Goal: Task Accomplishment & Management: Complete application form

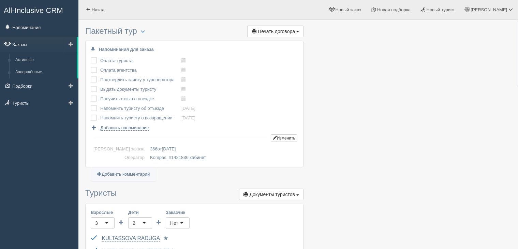
click at [26, 39] on link "Заказы" at bounding box center [38, 44] width 77 height 15
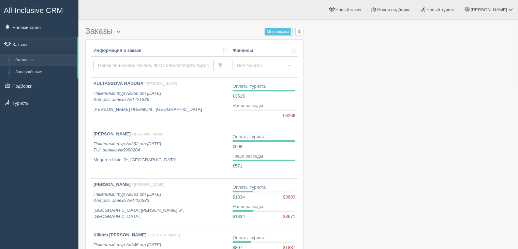
click at [143, 65] on input "text" at bounding box center [153, 66] width 120 height 12
type input "nemch"
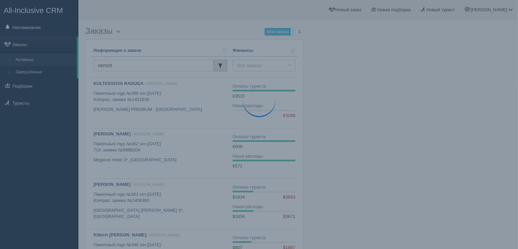
click at [215, 63] on button "button" at bounding box center [220, 66] width 14 height 12
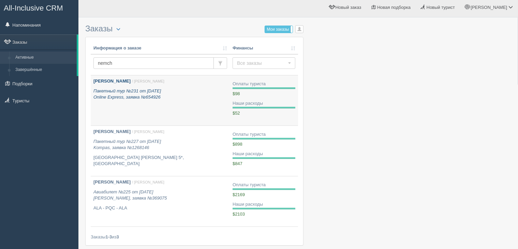
scroll to position [36, 0]
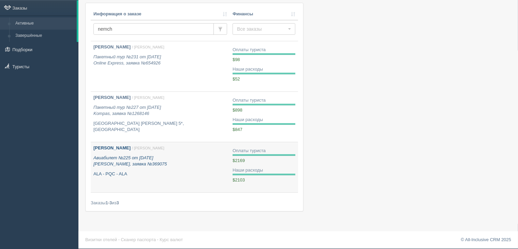
click at [155, 165] on icon "Авиабилет №225 от 08.02.2025 Селфи Тревел, заявка №369075" at bounding box center [129, 161] width 73 height 12
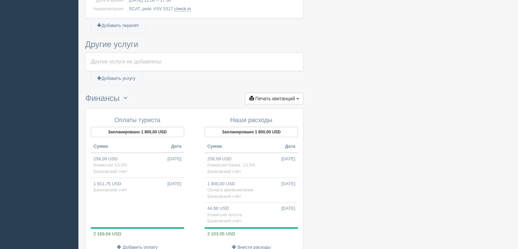
scroll to position [409, 0]
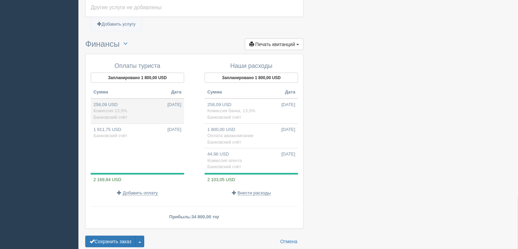
click at [138, 109] on td "258,09 USD [DATE] Комиссия 13,5% Банковский счёт" at bounding box center [137, 110] width 93 height 25
type input "133947.00"
type input "519.00"
select select "1723"
type input "Комиссия 13,5%"
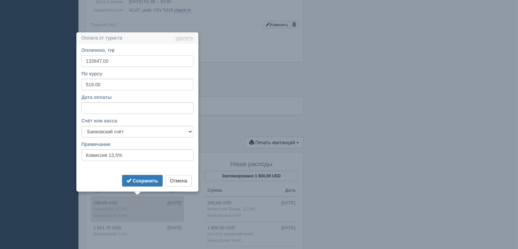
scroll to position [342, 0]
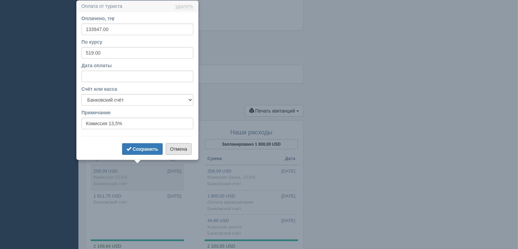
click at [180, 152] on button "Отмена" at bounding box center [179, 149] width 26 height 12
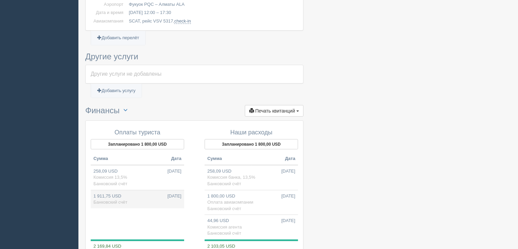
click at [125, 199] on span "Банковский счёт" at bounding box center [110, 201] width 34 height 5
type input "992200.00"
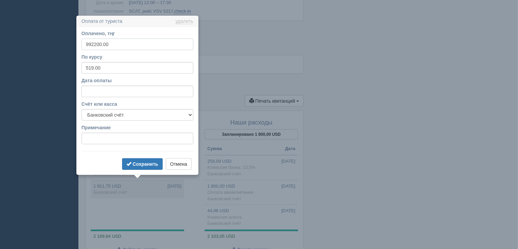
scroll to position [367, 0]
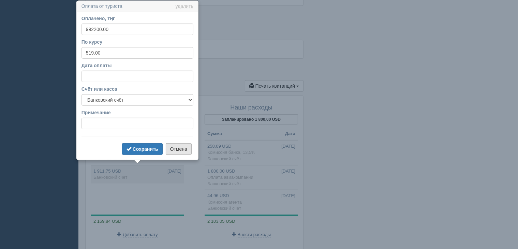
click at [171, 151] on button "Отмена" at bounding box center [179, 149] width 26 height 12
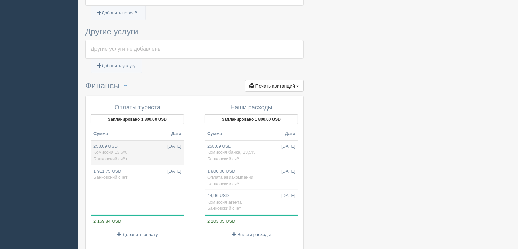
click at [140, 154] on td "258,09 USD [DATE] Комиссия 13,5% Банковский счёт" at bounding box center [137, 152] width 93 height 25
type input "133947.00"
type input "Комиссия 13,5%"
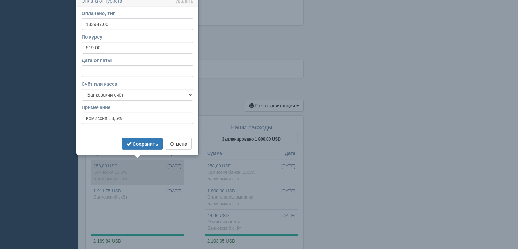
scroll to position [342, 0]
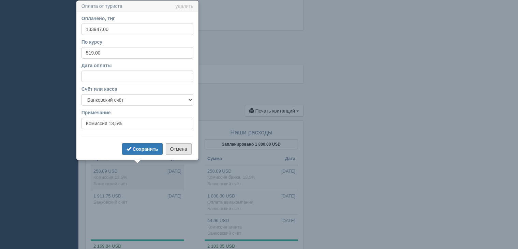
click at [176, 150] on button "Отмена" at bounding box center [179, 149] width 26 height 12
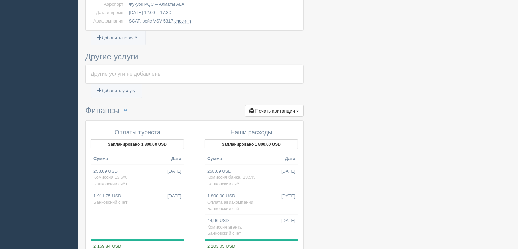
scroll to position [376, 0]
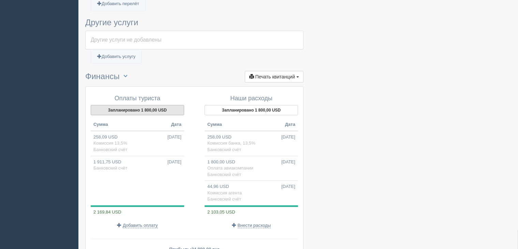
click at [148, 108] on button "Запланировано 1 800,00 USD" at bounding box center [137, 110] width 93 height 10
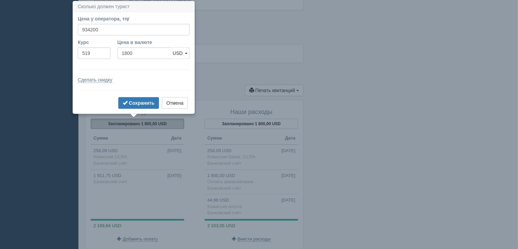
scroll to position [363, 0]
click at [176, 105] on button "Отмена" at bounding box center [175, 103] width 26 height 12
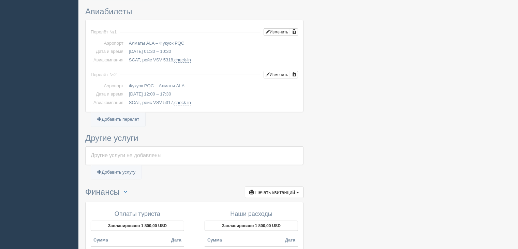
scroll to position [397, 0]
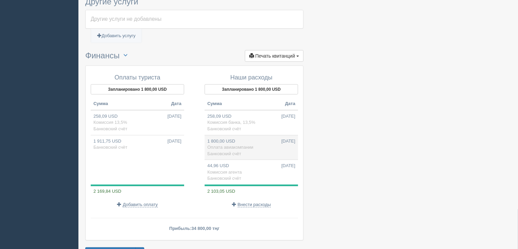
click at [240, 142] on td "1 800,00 USD [DATE] Оплата авиакомпании Банковский счёт" at bounding box center [250, 147] width 93 height 25
type input "934200.00"
type input "519.00"
select select "1723"
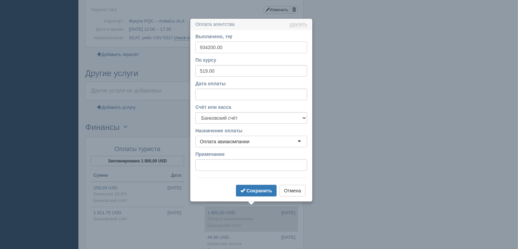
scroll to position [344, 0]
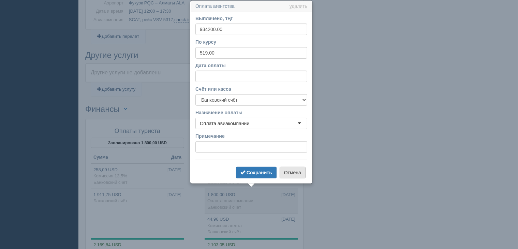
click at [296, 168] on button "Отмена" at bounding box center [292, 173] width 26 height 12
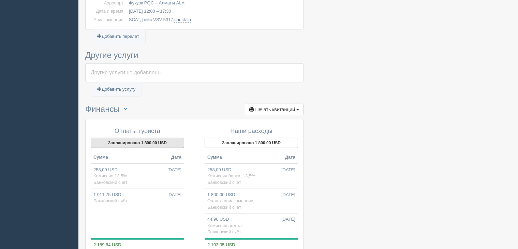
click at [139, 142] on button "Запланировано 1 800,00 USD" at bounding box center [137, 143] width 93 height 10
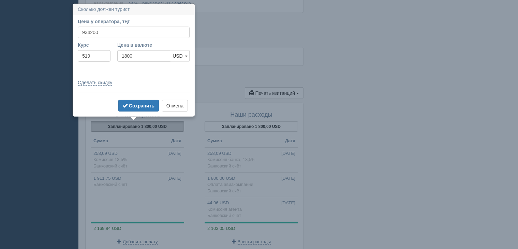
scroll to position [363, 0]
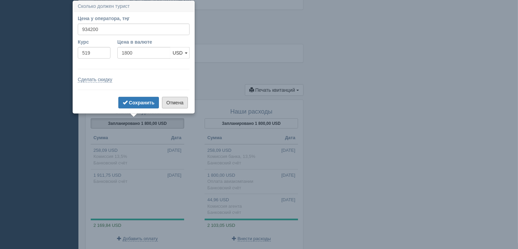
click at [177, 105] on button "Отмена" at bounding box center [175, 103] width 26 height 12
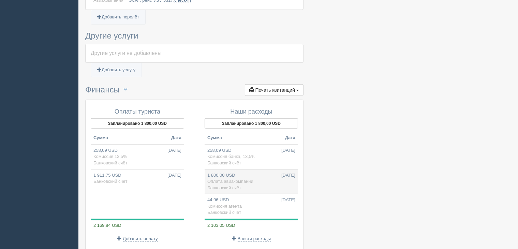
click at [256, 175] on td "1 800,00 USD [DATE] Оплата авиакомпании Банковский счёт" at bounding box center [250, 181] width 93 height 25
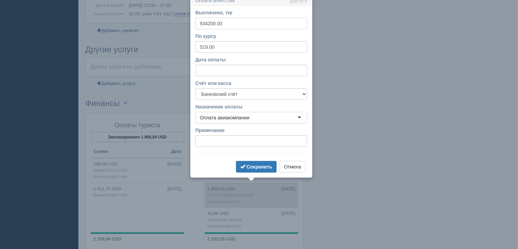
scroll to position [344, 0]
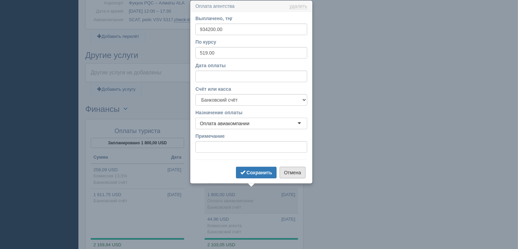
click at [294, 175] on button "Отмена" at bounding box center [292, 173] width 26 height 12
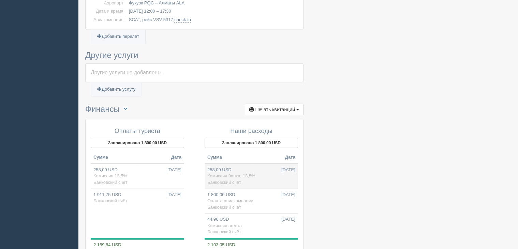
click at [238, 174] on span "Комиссия банка, 13,5%" at bounding box center [231, 175] width 48 height 5
type input "133947.00"
type input "13,5%"
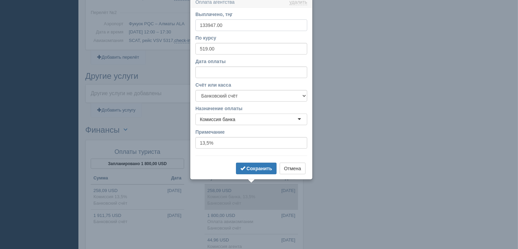
scroll to position [319, 0]
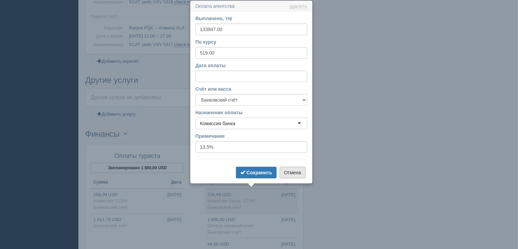
click at [289, 169] on button "Отмена" at bounding box center [292, 173] width 26 height 12
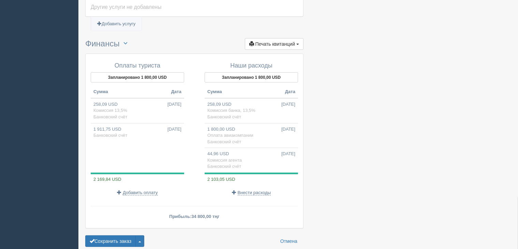
scroll to position [421, 0]
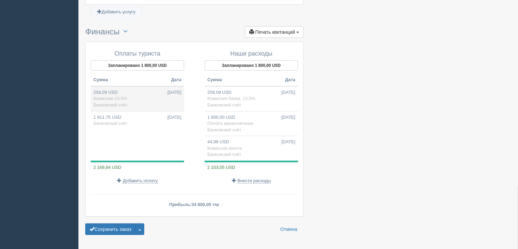
click at [142, 97] on td "258,09 USD [DATE] Комиссия 13,5% Банковский счёт" at bounding box center [137, 98] width 93 height 25
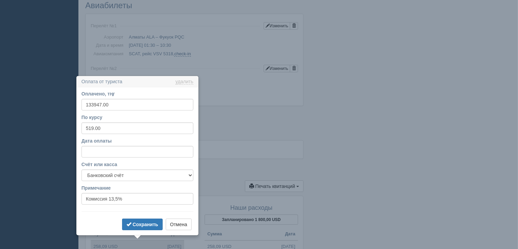
click at [142, 97] on div "Оплата от туриста удалить удалить Оплачено, тңг 133947.00 По курсу 519.00 Дата …" at bounding box center [137, 156] width 123 height 160
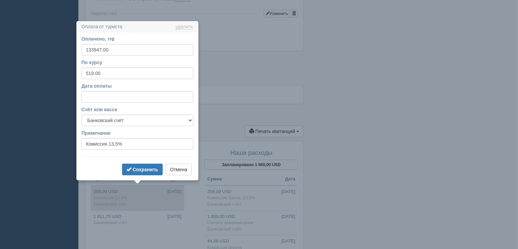
scroll to position [342, 0]
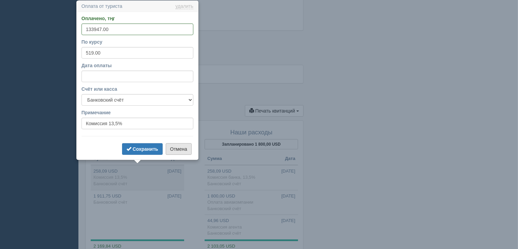
click at [172, 145] on button "Отмена" at bounding box center [179, 149] width 26 height 12
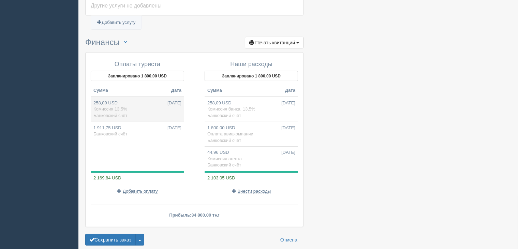
click at [132, 106] on td "258,09 USD [DATE] Комиссия 13,5% Банковский счёт" at bounding box center [137, 109] width 93 height 25
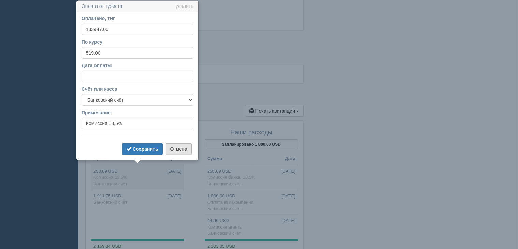
click at [180, 151] on button "Отмена" at bounding box center [179, 149] width 26 height 12
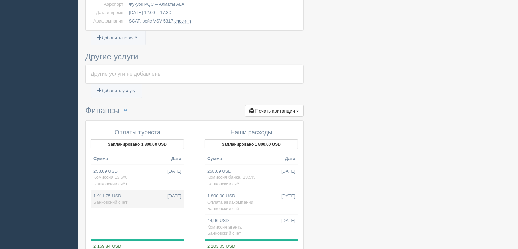
click at [115, 201] on span "Банковский счёт" at bounding box center [110, 201] width 34 height 5
type input "992200.00"
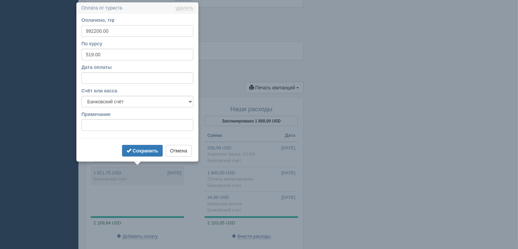
scroll to position [367, 0]
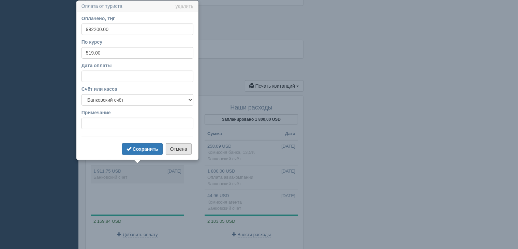
click at [169, 148] on button "Отмена" at bounding box center [179, 149] width 26 height 12
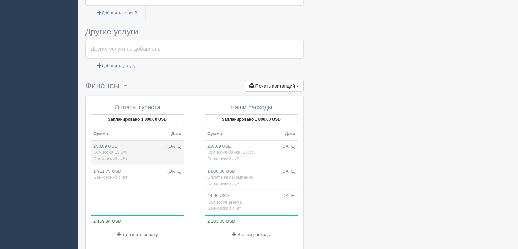
click at [141, 145] on td "258,09 USD [DATE] Комиссия 13,5% Банковский счёт" at bounding box center [137, 152] width 93 height 25
type input "133947.00"
type input "Комиссия 13,5%"
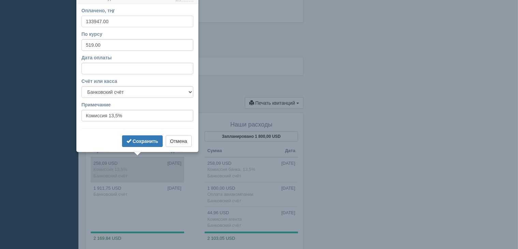
scroll to position [342, 0]
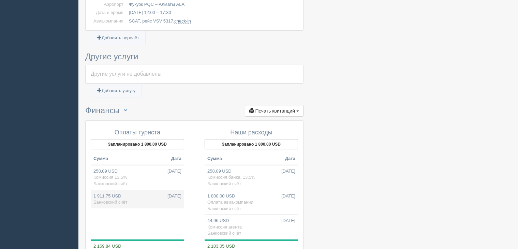
click at [143, 194] on td "1 911,75 USD [DATE] Банковский счёт" at bounding box center [137, 199] width 93 height 18
type input "992200.00"
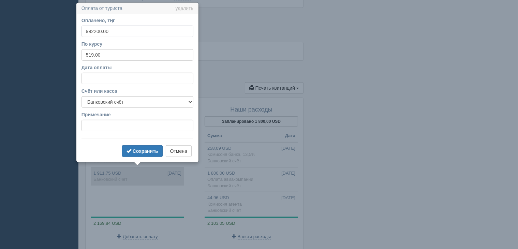
scroll to position [367, 0]
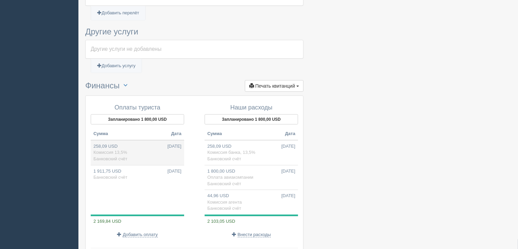
click at [145, 154] on td "258,09 USD [DATE] Комиссия 13,5% Банковский счёт" at bounding box center [137, 152] width 93 height 25
type input "133947.00"
type input "Комиссия 13,5%"
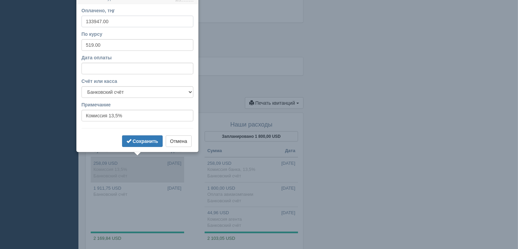
scroll to position [342, 0]
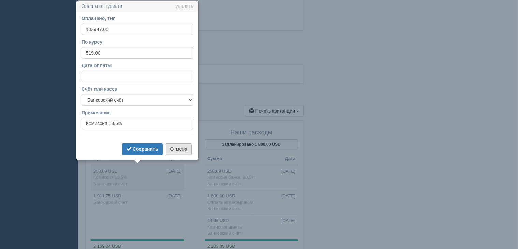
click at [185, 149] on button "Отмена" at bounding box center [179, 149] width 26 height 12
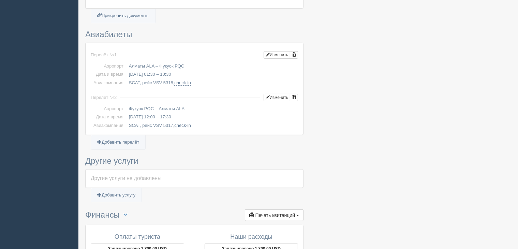
scroll to position [172, 0]
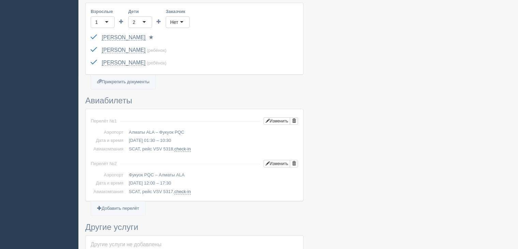
click at [253, 145] on td "SCAT, рейс VSV 5318, check-in" at bounding box center [212, 149] width 172 height 9
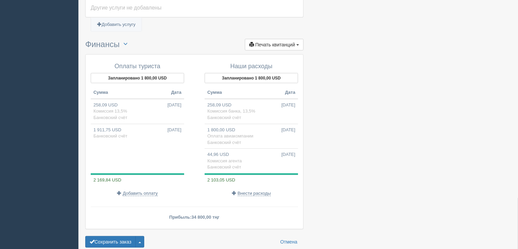
scroll to position [409, 0]
click at [140, 130] on td "1 911,75 USD [DATE] Банковский счёт" at bounding box center [137, 132] width 93 height 18
type input "992200.00"
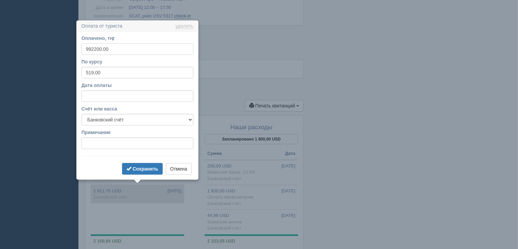
scroll to position [367, 0]
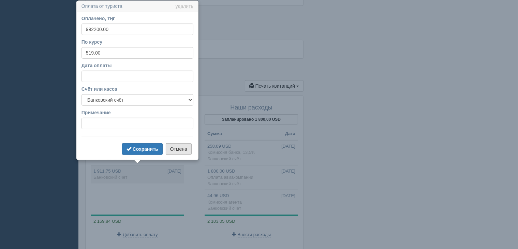
click at [179, 149] on button "Отмена" at bounding box center [179, 149] width 26 height 12
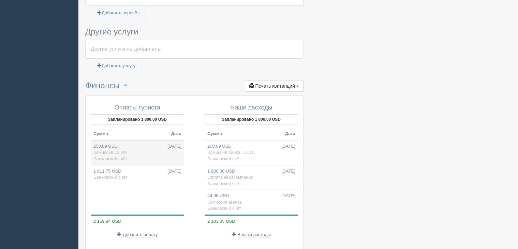
click at [142, 150] on td "258,09 USD [DATE] Комиссия 13,5% Банковский счёт" at bounding box center [137, 152] width 93 height 25
type input "133947.00"
type input "Комиссия 13,5%"
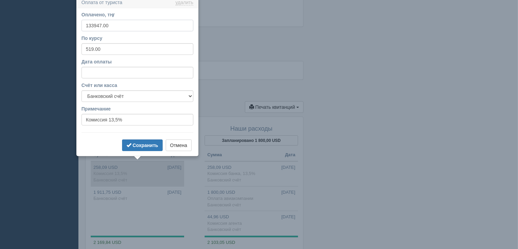
scroll to position [342, 0]
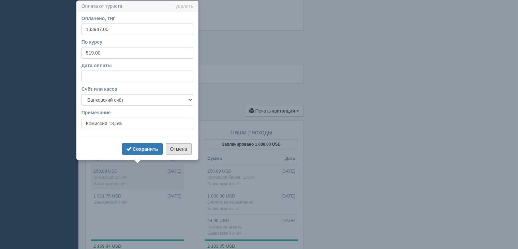
click at [183, 148] on button "Отмена" at bounding box center [179, 149] width 26 height 12
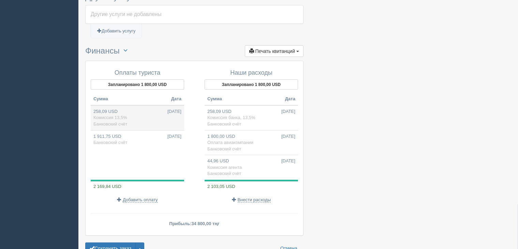
scroll to position [411, 0]
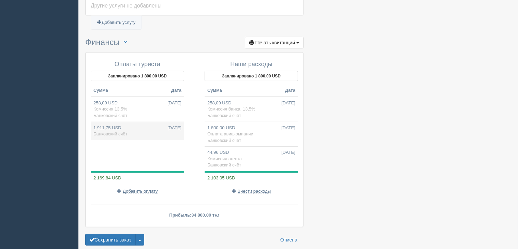
click at [151, 127] on td "1 911,75 USD [DATE] Банковский счёт" at bounding box center [137, 131] width 93 height 18
type input "992200.00"
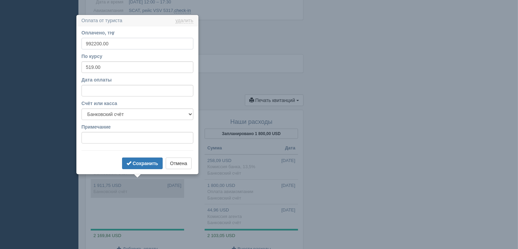
scroll to position [367, 0]
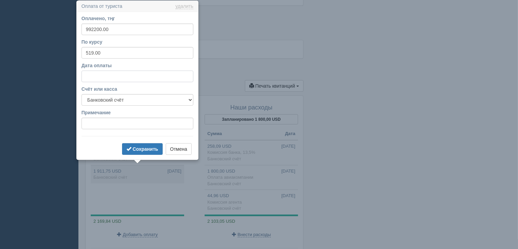
click at [110, 75] on input "Дата оплаты" at bounding box center [137, 77] width 112 height 12
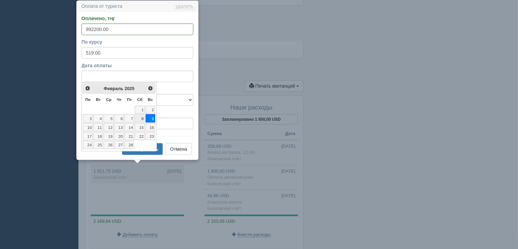
click at [141, 118] on link "8" at bounding box center [140, 118] width 10 height 8
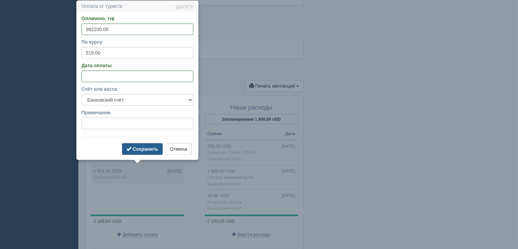
click at [139, 148] on b "Сохранить" at bounding box center [146, 148] width 26 height 5
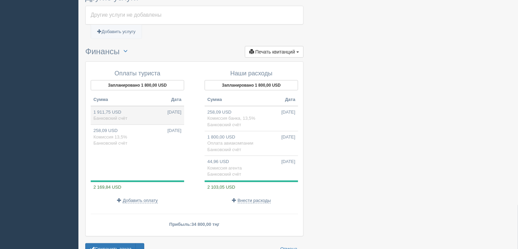
click at [134, 116] on td "1 911,75 USD [DATE] Банковский счёт" at bounding box center [137, 115] width 93 height 19
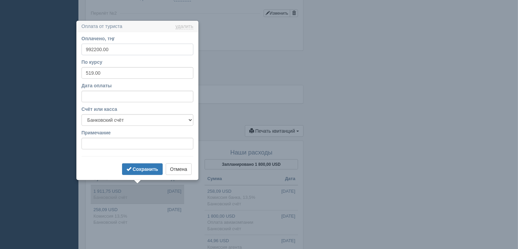
scroll to position [342, 0]
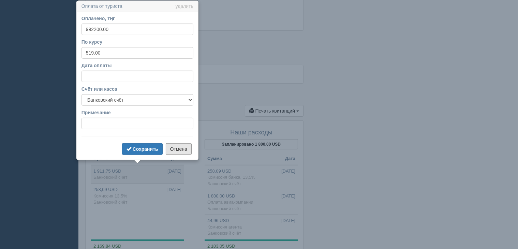
click at [176, 152] on button "Отмена" at bounding box center [179, 149] width 26 height 12
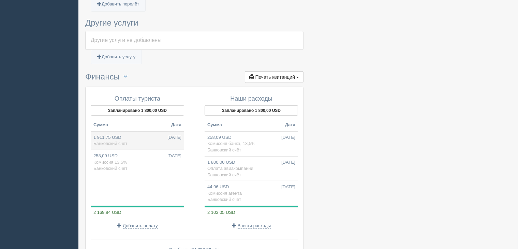
scroll to position [376, 0]
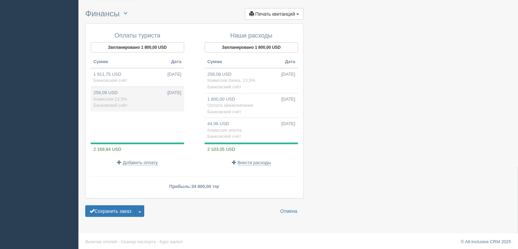
click at [143, 98] on td "258,09 USD [DATE] Комиссия 13,5% Банковский счёт" at bounding box center [137, 99] width 93 height 25
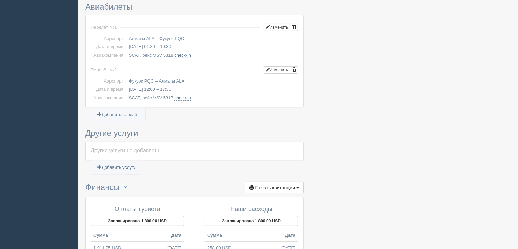
type input "133947.00"
type input "Комиссия 13,5%"
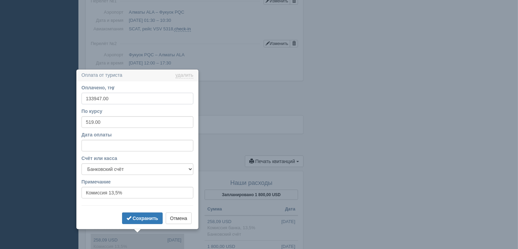
scroll to position [361, 0]
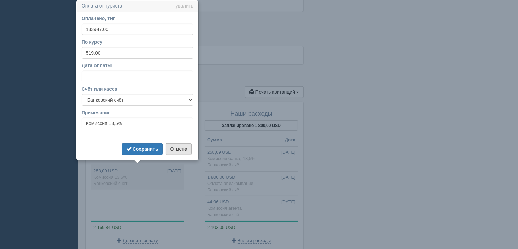
click at [174, 147] on button "Отмена" at bounding box center [179, 149] width 26 height 12
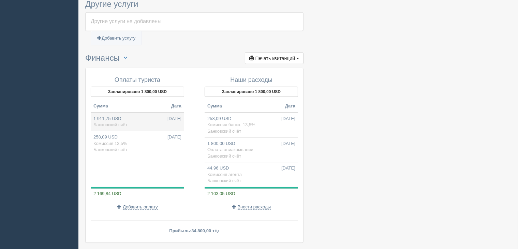
scroll to position [395, 0]
click at [233, 129] on span "Банковский счёт" at bounding box center [224, 130] width 34 height 5
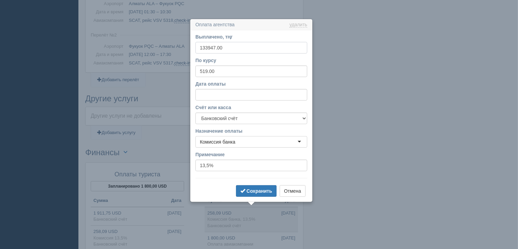
scroll to position [319, 0]
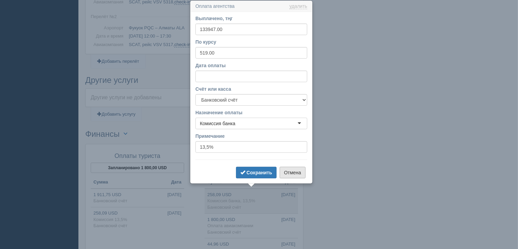
click at [286, 171] on button "Отмена" at bounding box center [292, 173] width 26 height 12
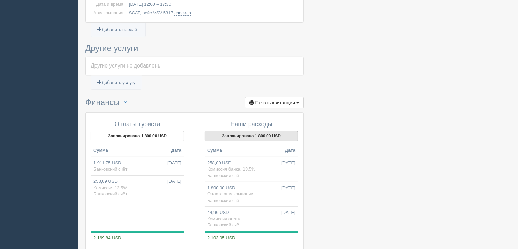
scroll to position [387, 0]
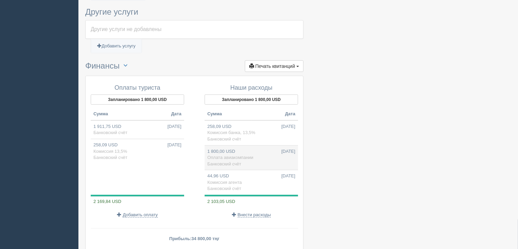
click at [256, 153] on td "1 800,00 USD [DATE] Оплата авиакомпании Банковский счёт" at bounding box center [250, 157] width 93 height 25
type input "934200.00"
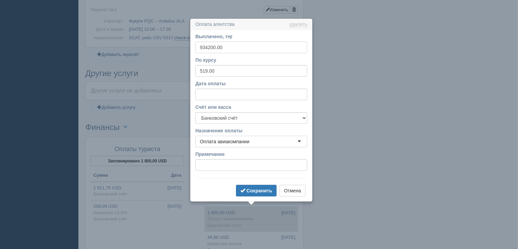
scroll to position [344, 0]
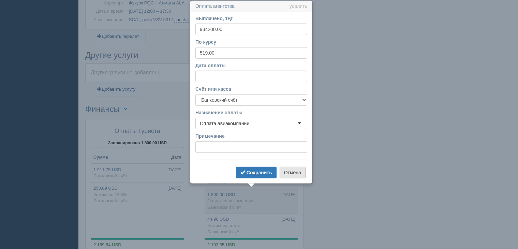
click at [298, 174] on button "Отмена" at bounding box center [292, 173] width 26 height 12
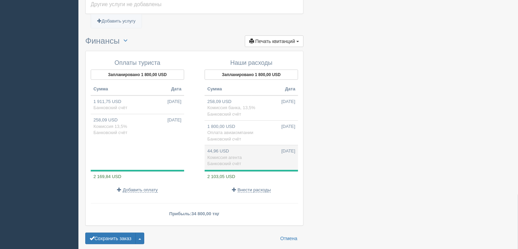
click at [245, 158] on td "44,96 USD [DATE] Комиссия агента Банковский счёт" at bounding box center [250, 157] width 93 height 25
type input "23200.00"
type input "516.00"
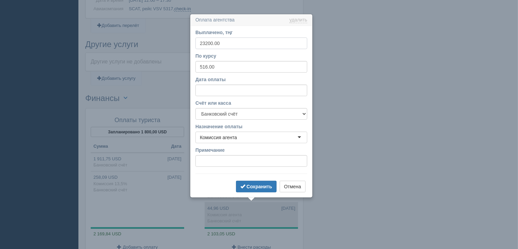
scroll to position [368, 0]
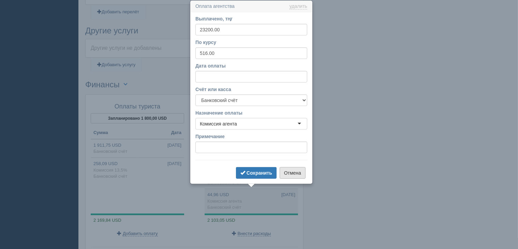
click at [293, 171] on button "Отмена" at bounding box center [292, 173] width 26 height 12
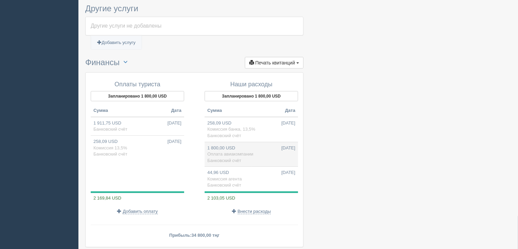
scroll to position [402, 0]
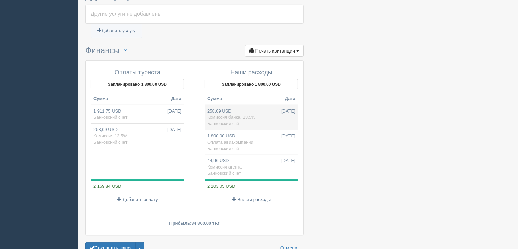
click at [260, 106] on td "258,09 USD [DATE] Комиссия банка, 13,5% Банковский счёт" at bounding box center [250, 117] width 93 height 25
type input "133947.00"
type input "519.00"
type input "13,5%"
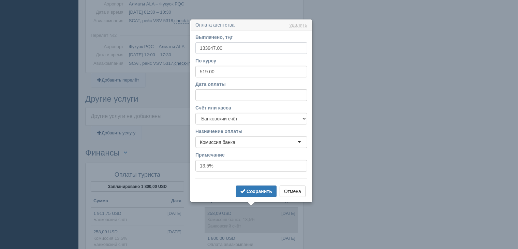
scroll to position [319, 0]
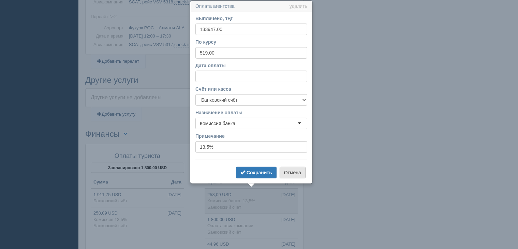
click at [296, 169] on button "Отмена" at bounding box center [292, 173] width 26 height 12
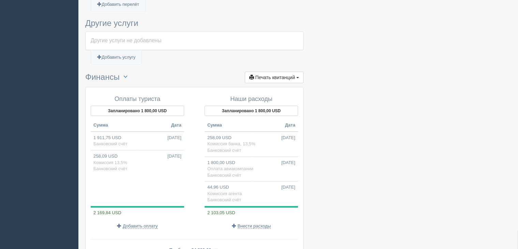
scroll to position [405, 0]
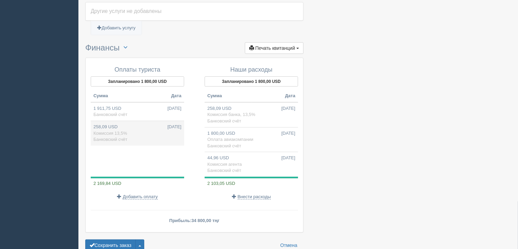
click at [142, 126] on td "258,09 USD [DATE] Комиссия 13,5% Банковский счёт" at bounding box center [137, 133] width 93 height 25
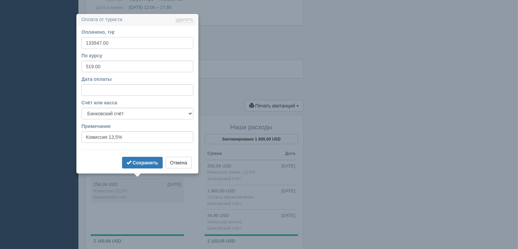
scroll to position [361, 0]
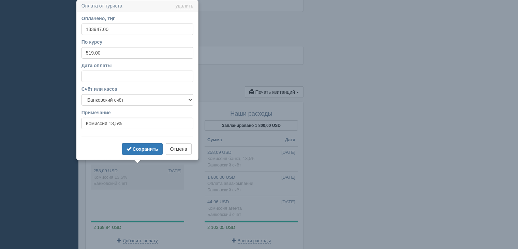
drag, startPoint x: 105, startPoint y: 82, endPoint x: 109, endPoint y: 77, distance: 6.8
click at [105, 82] on form "Оплачено, тңг 133947.00 По курсу 519.00 Дата оплаты Счёт или касса f Банковский…" at bounding box center [137, 85] width 112 height 141
click at [162, 76] on input "Дата оплаты" at bounding box center [137, 77] width 112 height 12
drag, startPoint x: 154, startPoint y: 108, endPoint x: 152, endPoint y: 99, distance: 9.5
click at [154, 107] on form "Оплачено, тңг 133947.00 По курсу 519.00 Дата оплаты Счёт или касса f Банковский…" at bounding box center [137, 85] width 112 height 141
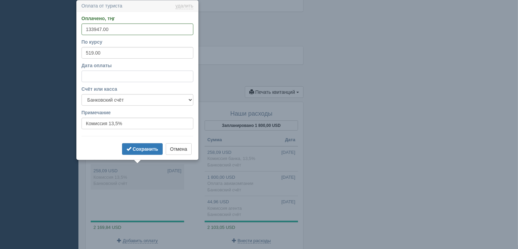
click at [139, 77] on input "Дата оплаты" at bounding box center [137, 77] width 112 height 12
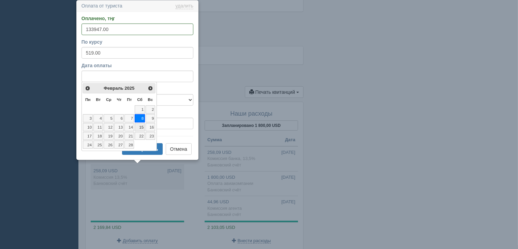
click at [143, 124] on link "15" at bounding box center [140, 127] width 10 height 8
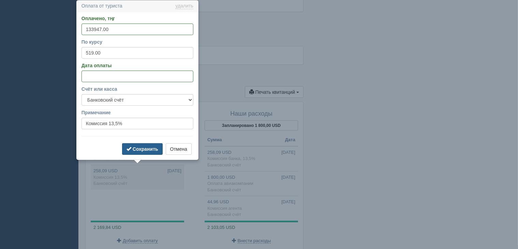
click at [143, 146] on b "Сохранить" at bounding box center [146, 148] width 26 height 5
